Goal: Information Seeking & Learning: Learn about a topic

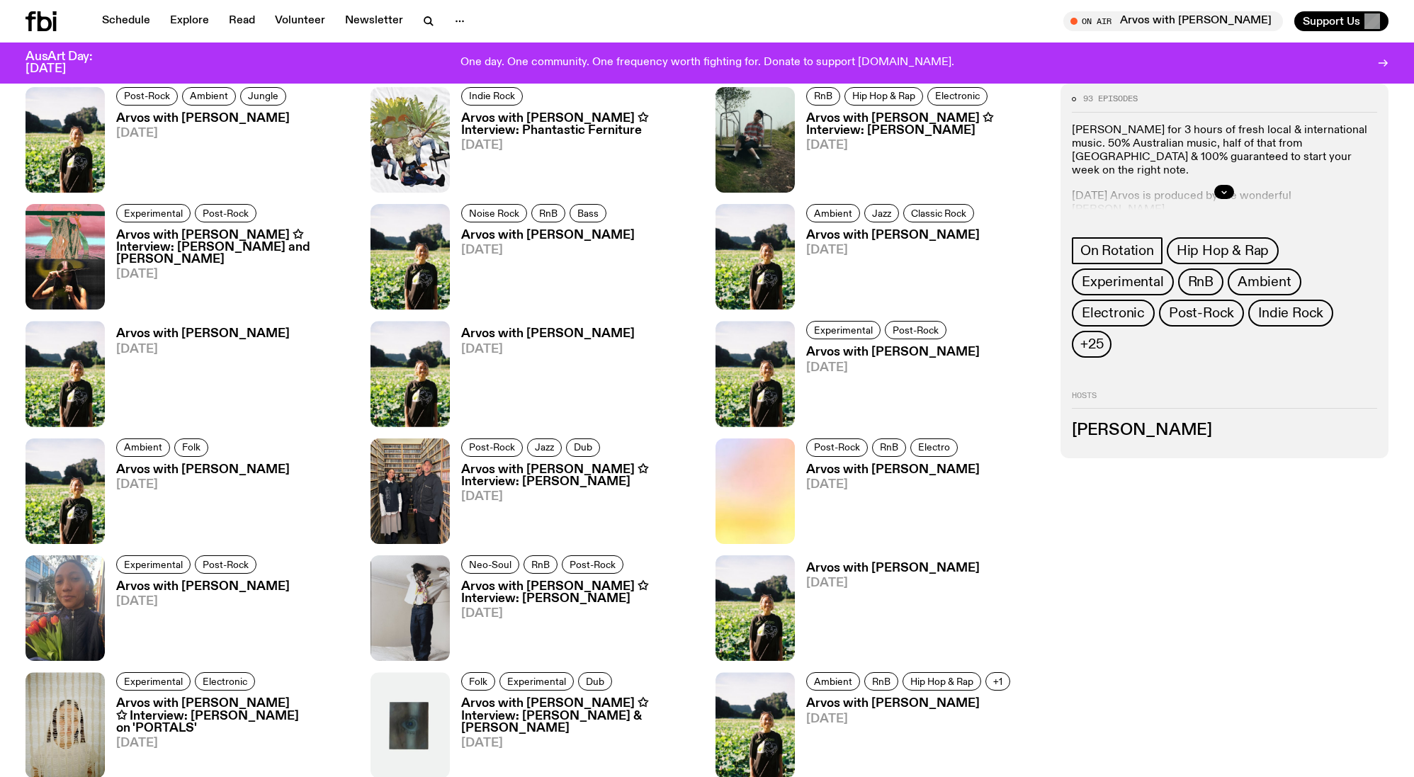
scroll to position [930, 0]
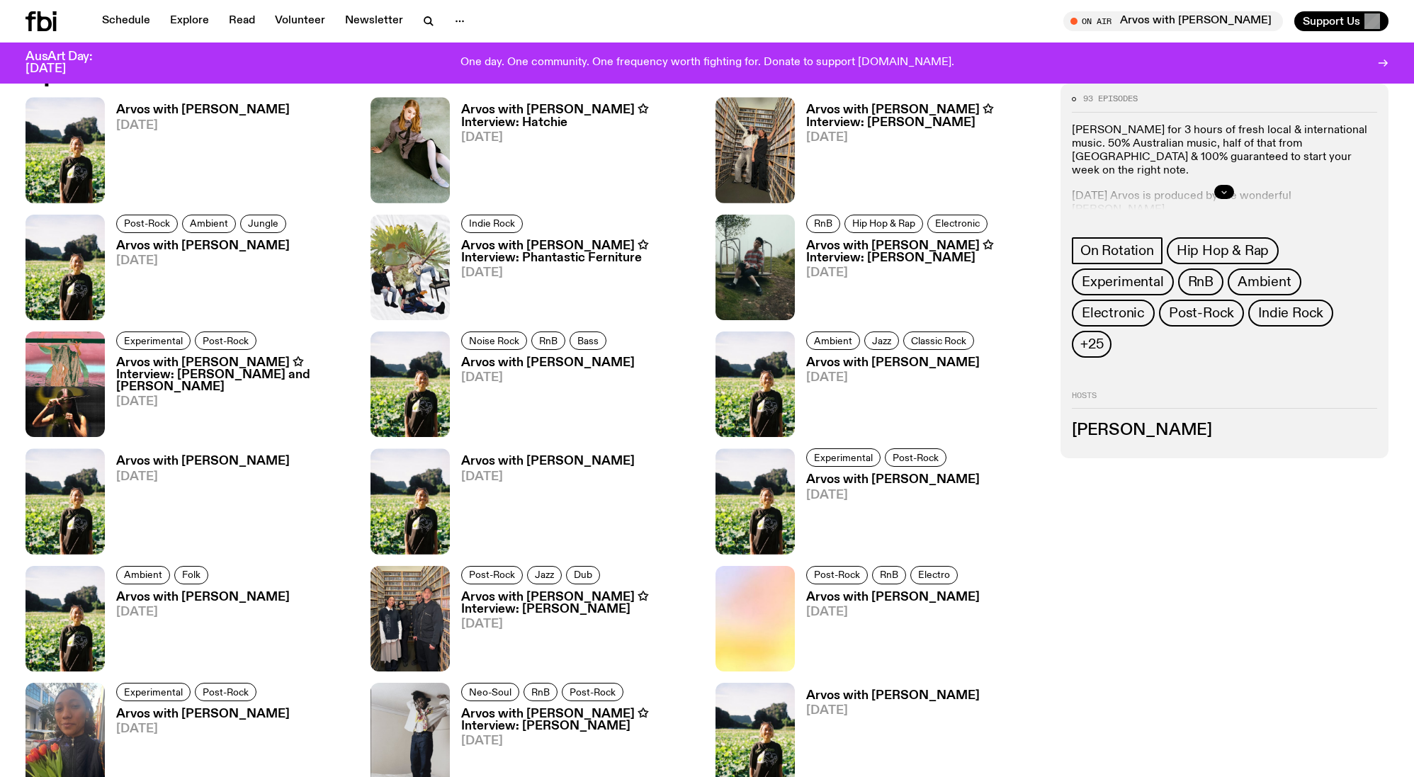
click at [1226, 198] on button "button" at bounding box center [1224, 192] width 20 height 14
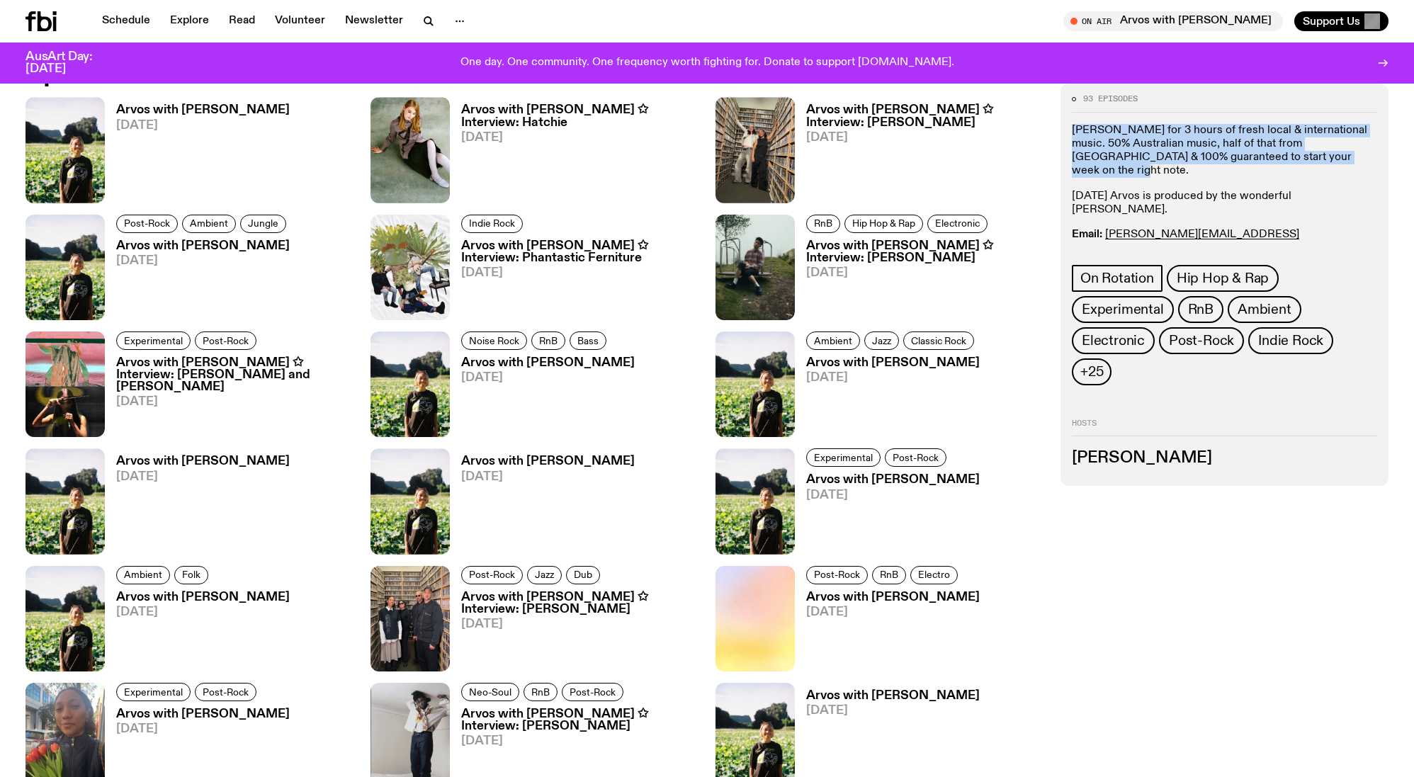
drag, startPoint x: 1342, startPoint y: 159, endPoint x: 1062, endPoint y: 136, distance: 280.8
click at [1062, 136] on div "93 episodes Join Bri Kennedy for 3 hours of fresh local & international music. …" at bounding box center [1225, 285] width 328 height 402
copy p "[PERSON_NAME] for 3 hours of fresh local & international music. ​50% Australian…"
